Goal: Information Seeking & Learning: Learn about a topic

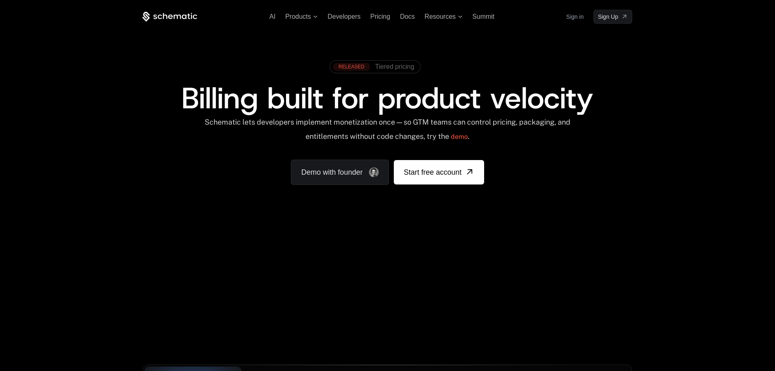
click at [400, 66] on span "Tiered pricing" at bounding box center [394, 66] width 39 height 7
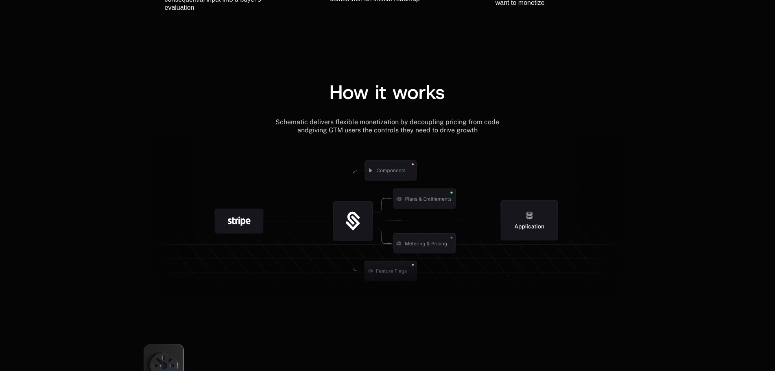
scroll to position [1180, 0]
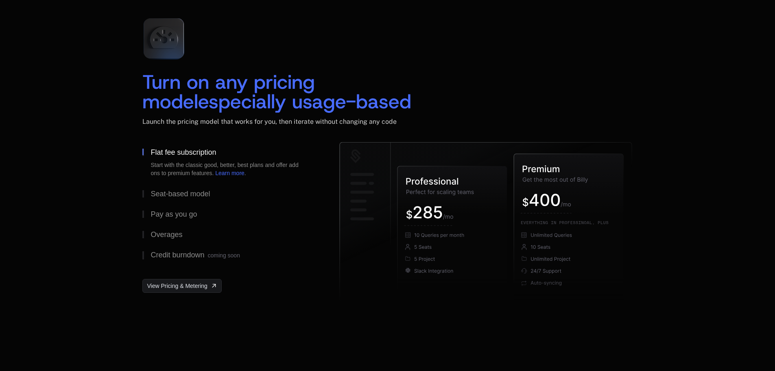
drag, startPoint x: 135, startPoint y: 79, endPoint x: 416, endPoint y: 113, distance: 282.3
click at [416, 113] on div "Turn on any pricing model especially usage-based Launch the pricing model that …" at bounding box center [387, 157] width 529 height 293
click at [559, 197] on icon "400" at bounding box center [555, 200] width 9 height 12
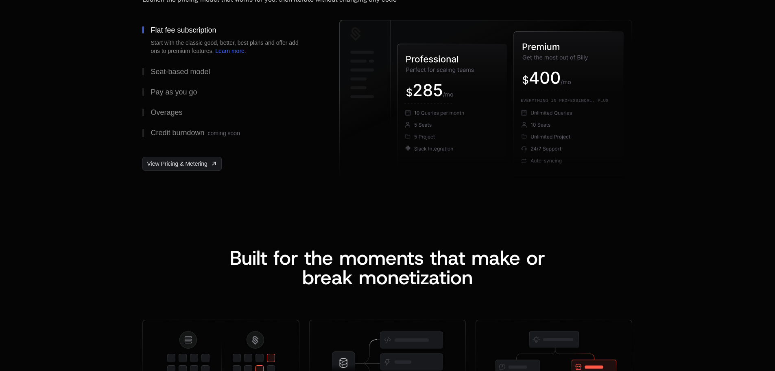
scroll to position [1505, 0]
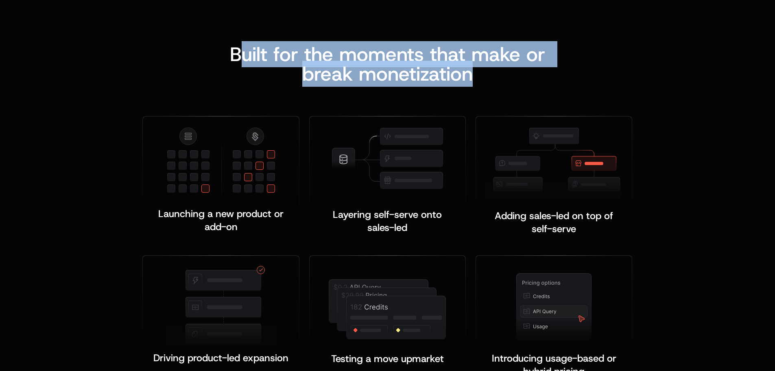
drag, startPoint x: 253, startPoint y: 46, endPoint x: 516, endPoint y: 74, distance: 264.7
click at [516, 74] on div "Built for the moments that make or b reak monetization" at bounding box center [388, 63] width 348 height 39
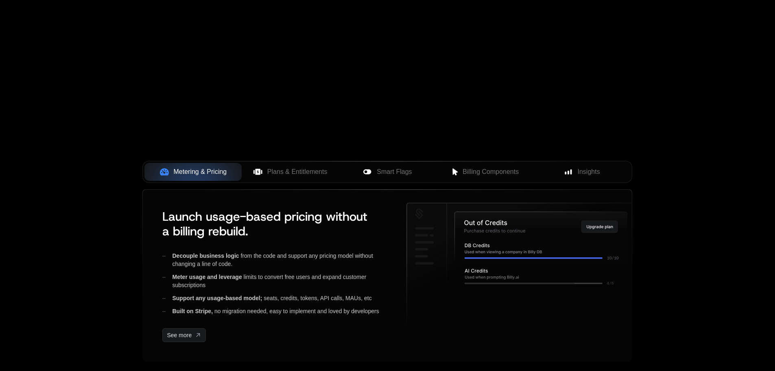
scroll to position [0, 0]
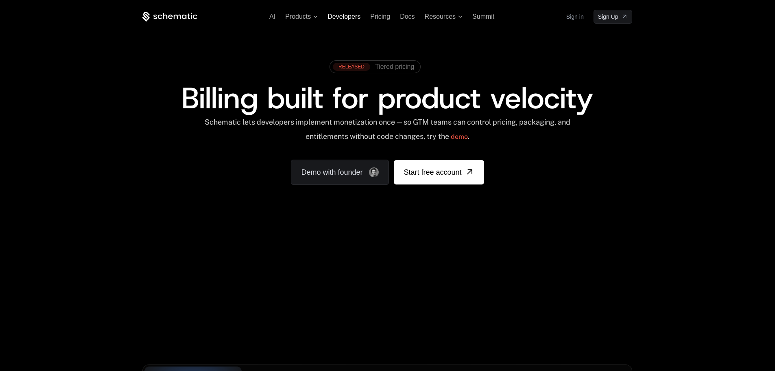
click at [343, 16] on span "Developers" at bounding box center [344, 16] width 33 height 7
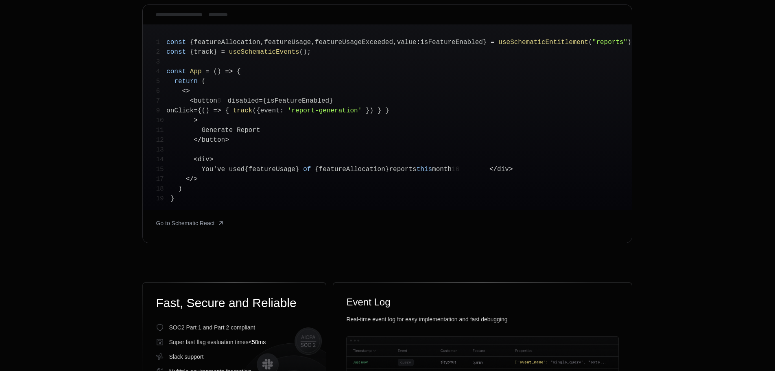
scroll to position [41, 0]
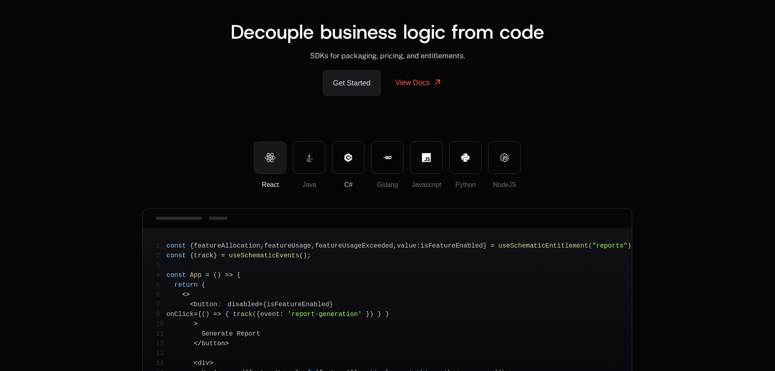
click at [345, 158] on icon at bounding box center [348, 157] width 9 height 9
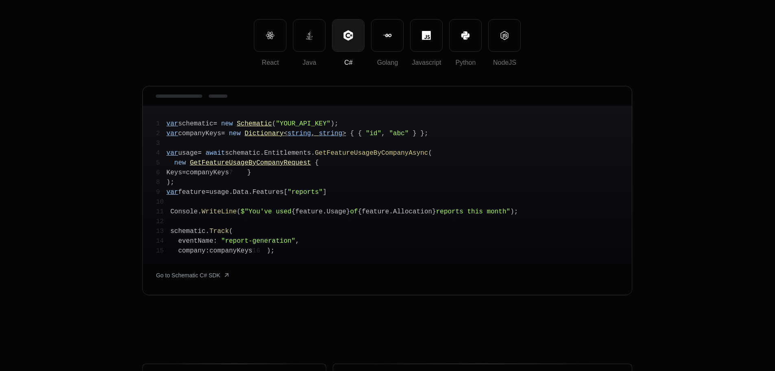
scroll to position [81, 0]
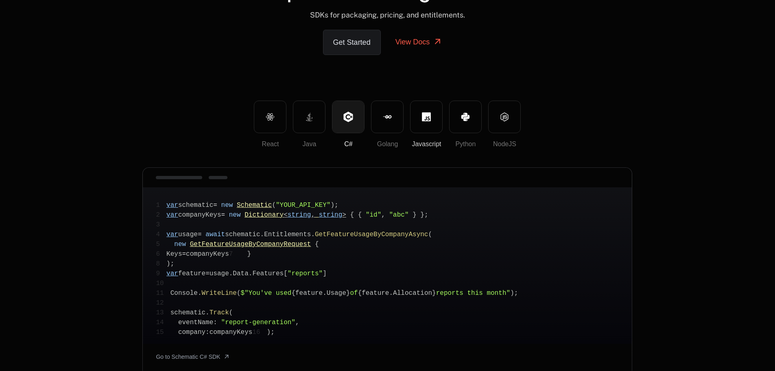
click at [415, 111] on button "Javascript" at bounding box center [426, 116] width 33 height 33
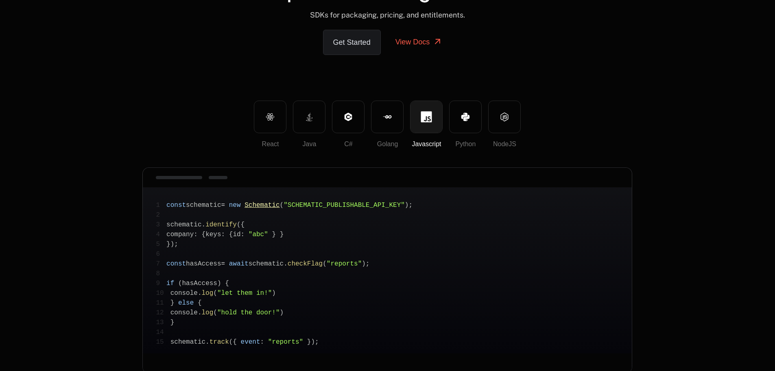
scroll to position [163, 0]
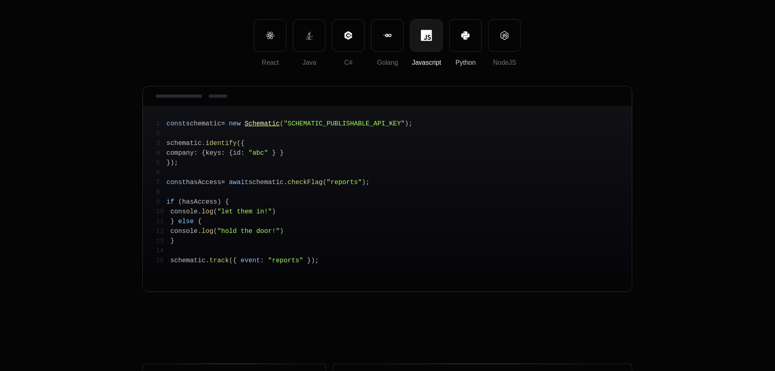
click at [461, 31] on icon at bounding box center [465, 35] width 9 height 9
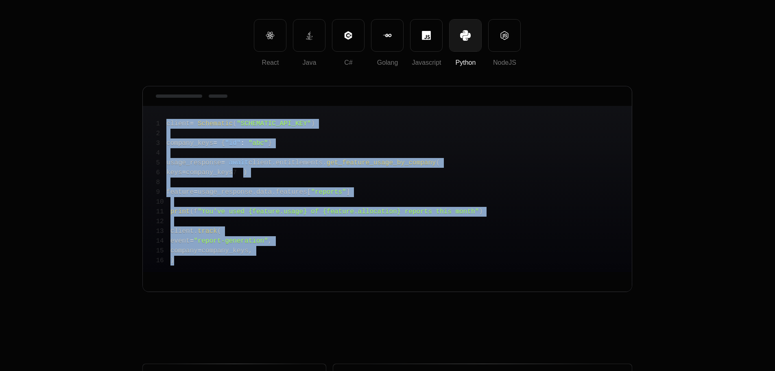
drag, startPoint x: 188, startPoint y: 272, endPoint x: 184, endPoint y: 123, distance: 148.6
click at [167, 119] on pre "1 client = Schematic ( "SCHEMATIC_API_KEY" ) 2 3 company_keys = { "id" : "abc" …" at bounding box center [387, 189] width 489 height 166
click at [291, 175] on pre "1 client = Schematic ( "SCHEMATIC_API_KEY" ) 2 3 company_keys = { "id" : "abc" …" at bounding box center [387, 189] width 489 height 166
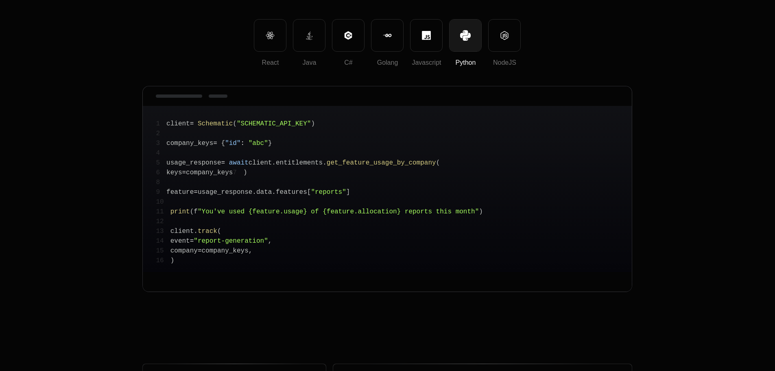
click at [271, 170] on pre "1 client = Schematic ( "SCHEMATIC_API_KEY" ) 2 3 company_keys = { "id" : "abc" …" at bounding box center [387, 189] width 489 height 166
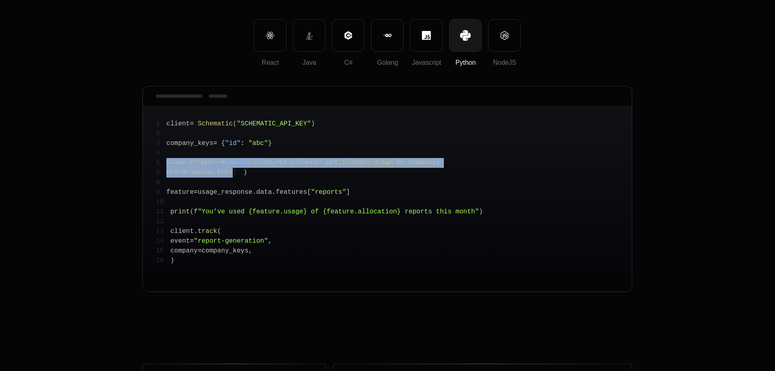
drag, startPoint x: 224, startPoint y: 170, endPoint x: 157, endPoint y: 164, distance: 67.0
click at [157, 164] on pre "1 client = Schematic ( "SCHEMATIC_API_KEY" ) 2 3 company_keys = { "id" : "abc" …" at bounding box center [387, 189] width 489 height 166
click at [267, 146] on pre "1 client = Schematic ( "SCHEMATIC_API_KEY" ) 2 3 company_keys = { "id" : "abc" …" at bounding box center [387, 189] width 489 height 166
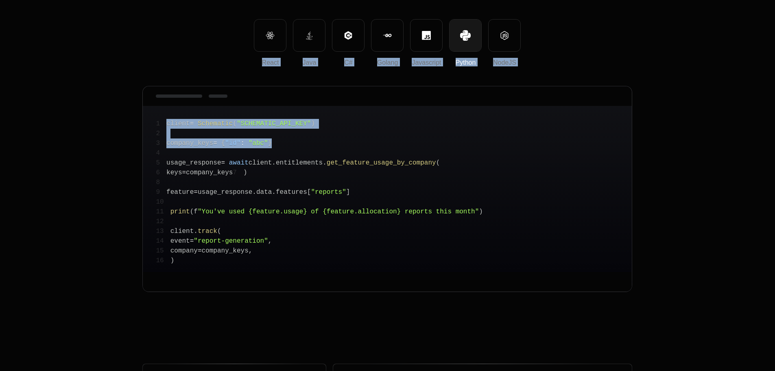
drag, startPoint x: 172, startPoint y: 143, endPoint x: 132, endPoint y: 126, distance: 43.2
click at [132, 126] on div "React Java C# Golang Javascript Python NodeJS 1 const { featureAllocation , fea…" at bounding box center [387, 309] width 529 height 581
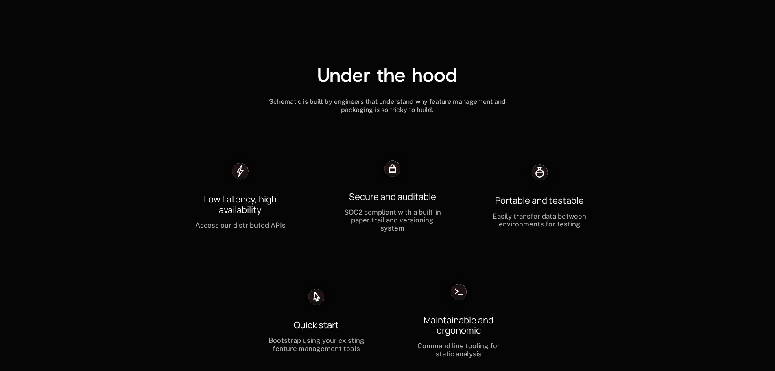
scroll to position [2278, 0]
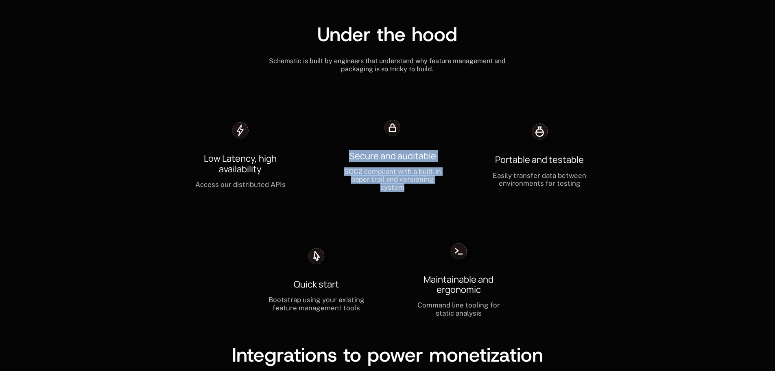
drag, startPoint x: 337, startPoint y: 151, endPoint x: 448, endPoint y: 189, distance: 117.7
click at [448, 189] on div "Low Latency, high availability Access our distributed APIs Secure and auditable…" at bounding box center [387, 216] width 443 height 220
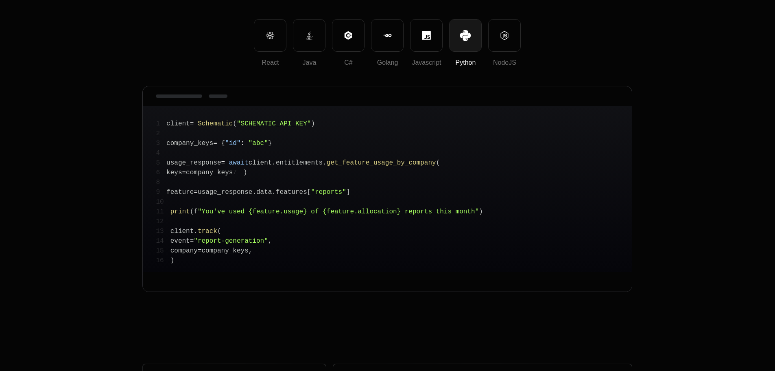
scroll to position [203, 0]
